Goal: Task Accomplishment & Management: Complete application form

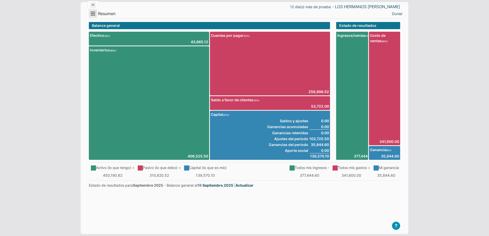
click at [92, 13] on button "Menu" at bounding box center [93, 13] width 8 height 8
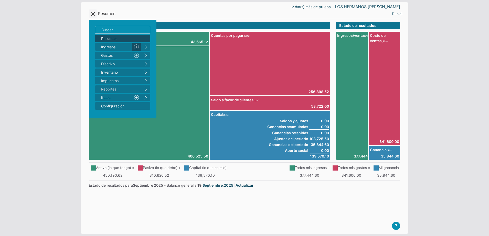
click at [133, 45] on link "Nuevo" at bounding box center [136, 46] width 9 height 7
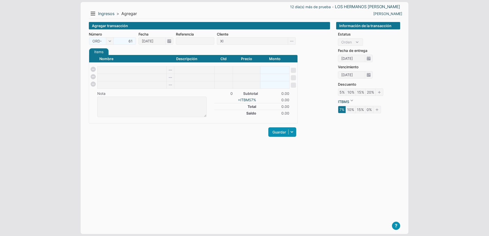
type input "[PERSON_NAME]"
type input "6"
checkbox input "false"
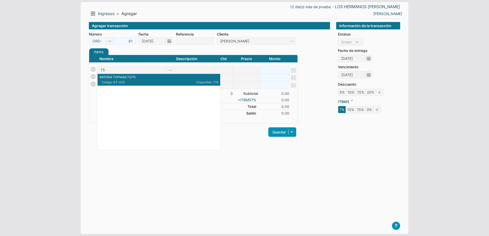
click at [141, 80] on span "Código: BT-005" at bounding box center [130, 82] width 57 height 5
type input "BATERIA TOPMAQ 72/75"
type input "1"
type input "900"
type input "900.00"
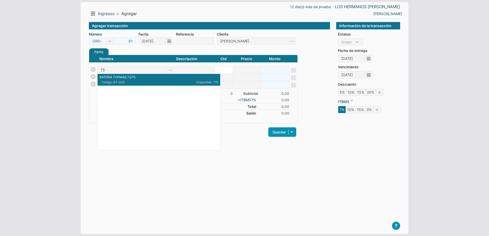
checkbox input "false"
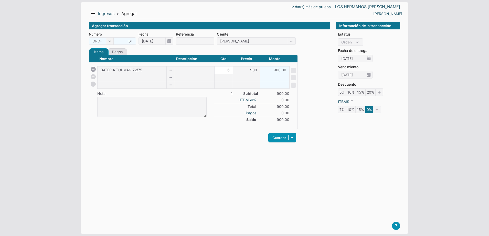
type input "6"
type input "5400.00"
click at [248, 70] on input "900" at bounding box center [246, 70] width 27 height 7
type input "888"
type input "5328.00"
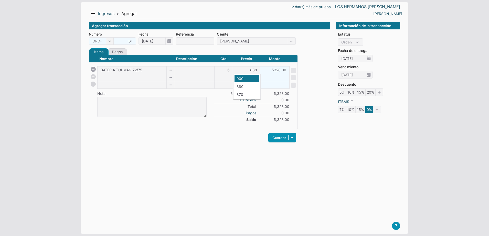
click at [220, 161] on div "Agregar transacción Número ORD- 61 ORD- FCT- Fecha 19/09/2025 Referencia Client…" at bounding box center [209, 124] width 241 height 204
click at [277, 140] on link "Guardar" at bounding box center [282, 137] width 28 height 9
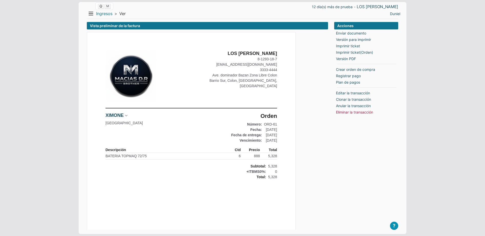
click at [104, 15] on link "Ingresos" at bounding box center [104, 13] width 16 height 5
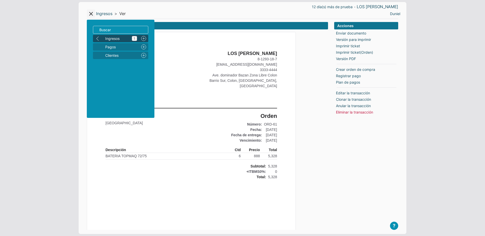
click at [113, 40] on span "Ingresos 1" at bounding box center [121, 38] width 32 height 5
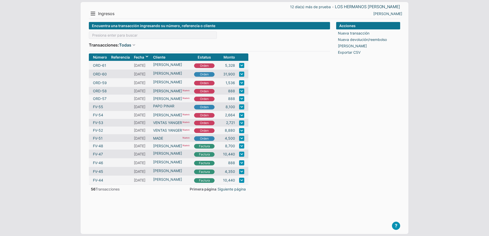
click at [333, 121] on main "? Empresa Demo Guía de Arranque Video Tutoriales T Agendar reunión Contáctenos …" at bounding box center [244, 126] width 311 height 208
click at [104, 15] on span "Ingresos" at bounding box center [106, 13] width 16 height 5
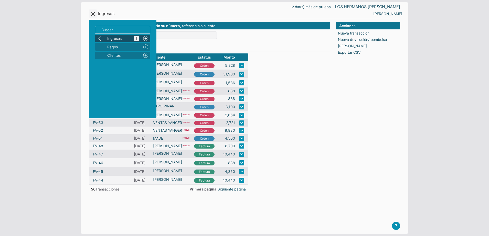
click at [122, 39] on span "Ingresos 1" at bounding box center [123, 38] width 32 height 5
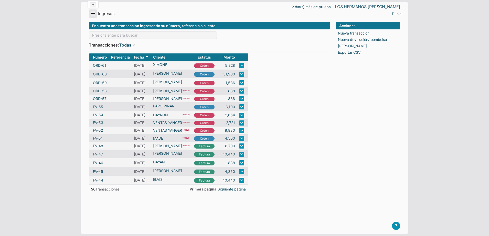
click at [91, 13] on button "Menu" at bounding box center [93, 13] width 8 height 8
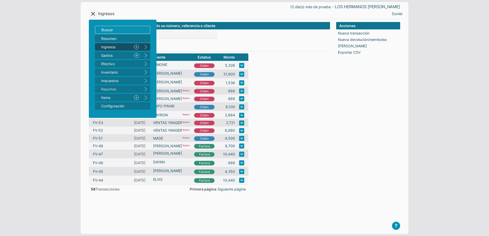
click at [138, 48] on link "Nuevo" at bounding box center [136, 46] width 9 height 7
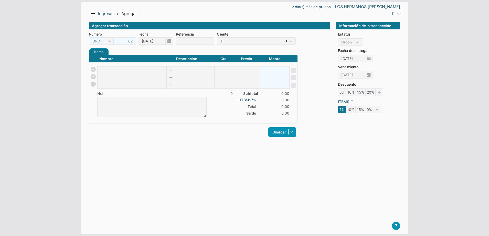
type input "[PERSON_NAME]"
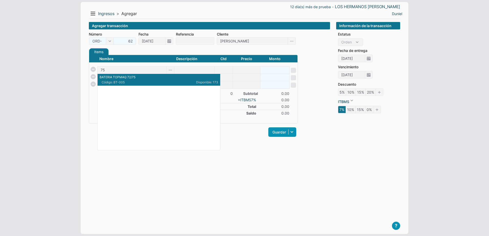
click at [140, 82] on span "Código: BT-005" at bounding box center [130, 82] width 57 height 5
type input "BATERIA TOPMAQ 72/75"
type input "1"
type input "900"
type input "900.00"
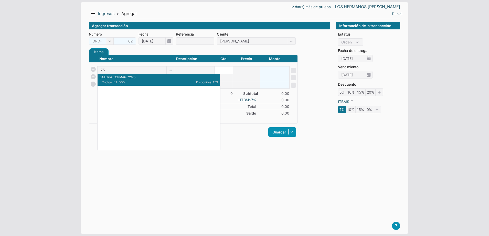
checkbox input "false"
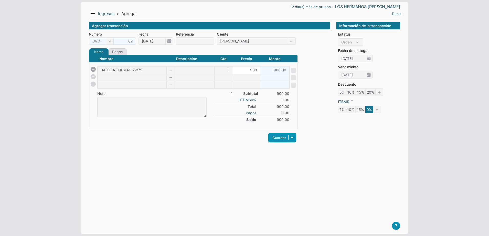
click at [251, 71] on input "900" at bounding box center [246, 70] width 27 height 7
type input "888"
type input "888.00"
click at [213, 141] on div "Guardar Guardar y ver documento Guardar y agregar nueva Guardar y continuar edi…" at bounding box center [193, 138] width 209 height 12
click at [278, 136] on link "Guardar" at bounding box center [282, 137] width 28 height 9
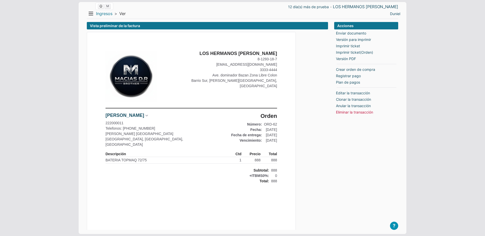
click at [104, 14] on link "Ingresos" at bounding box center [104, 13] width 16 height 5
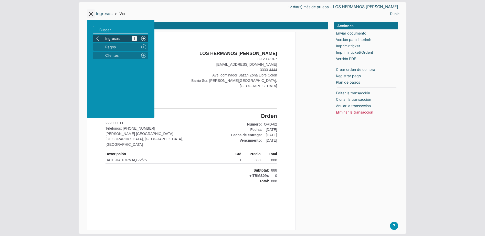
click at [114, 38] on span "Ingresos 1" at bounding box center [121, 38] width 32 height 5
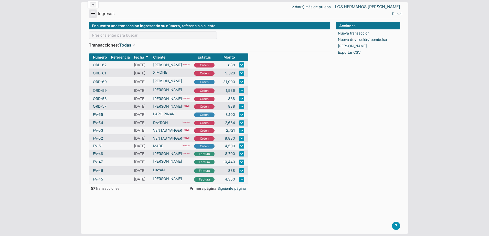
click at [95, 15] on button "Menu" at bounding box center [93, 13] width 8 height 8
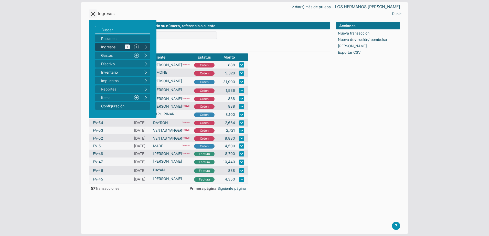
click at [111, 45] on span "Ingresos 1" at bounding box center [115, 46] width 29 height 5
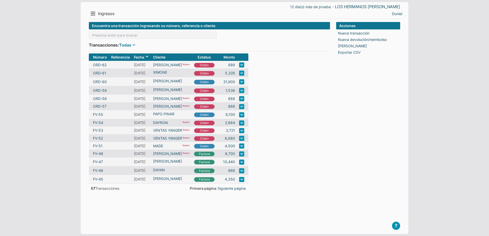
click at [132, 44] on span at bounding box center [133, 44] width 5 height 5
click at [136, 60] on li "Hoy" at bounding box center [135, 62] width 22 height 7
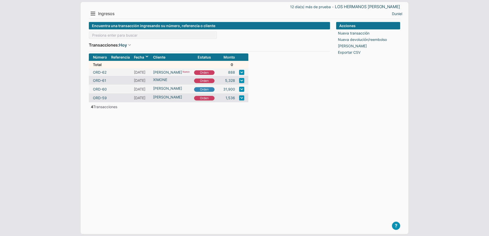
click at [336, 122] on div "Acciones Nueva transacción Nueva devolución/reembolso [PERSON_NAME] Exportar CSV" at bounding box center [368, 124] width 64 height 204
